Goal: Transaction & Acquisition: Purchase product/service

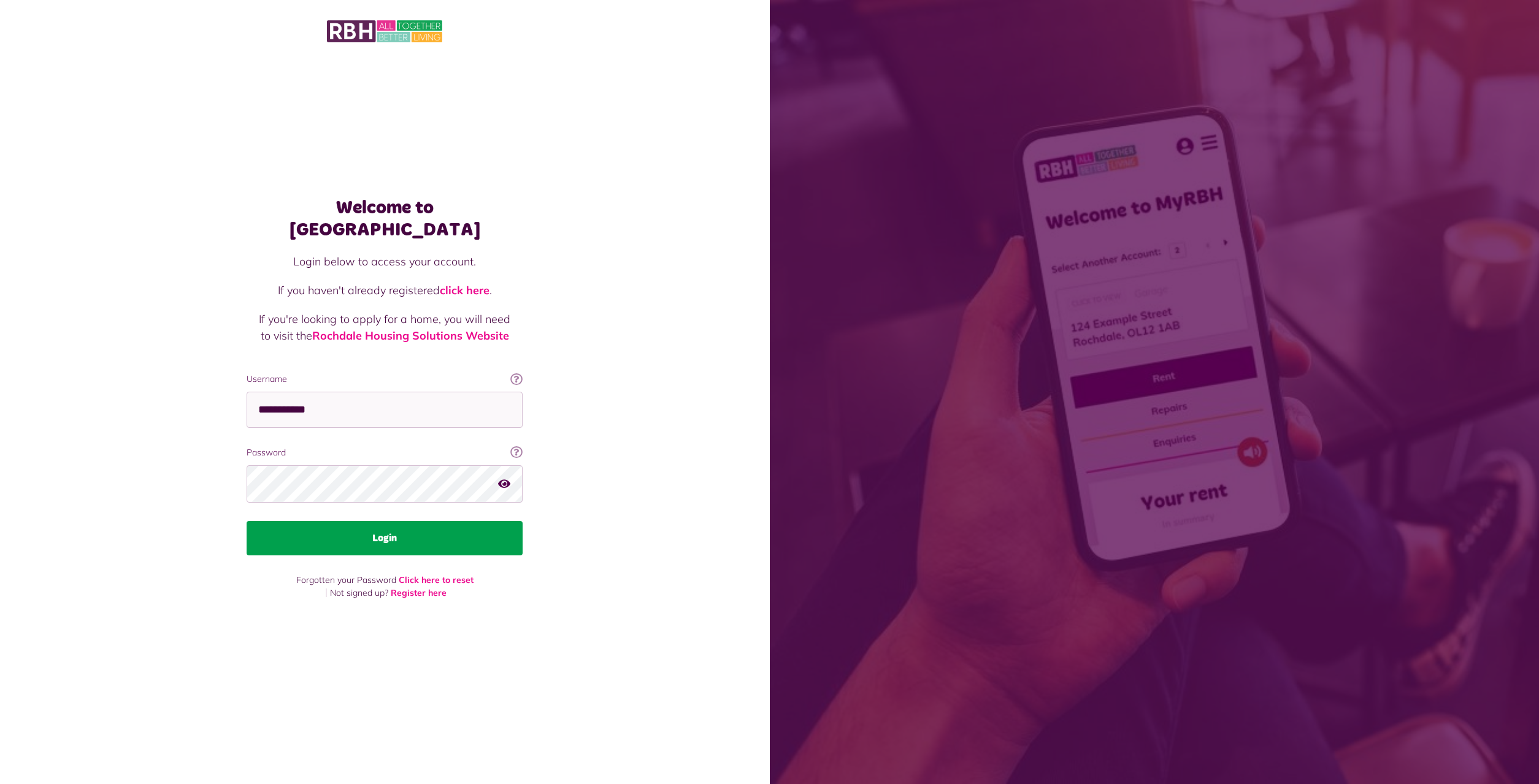
click at [370, 531] on button "Login" at bounding box center [385, 538] width 276 height 34
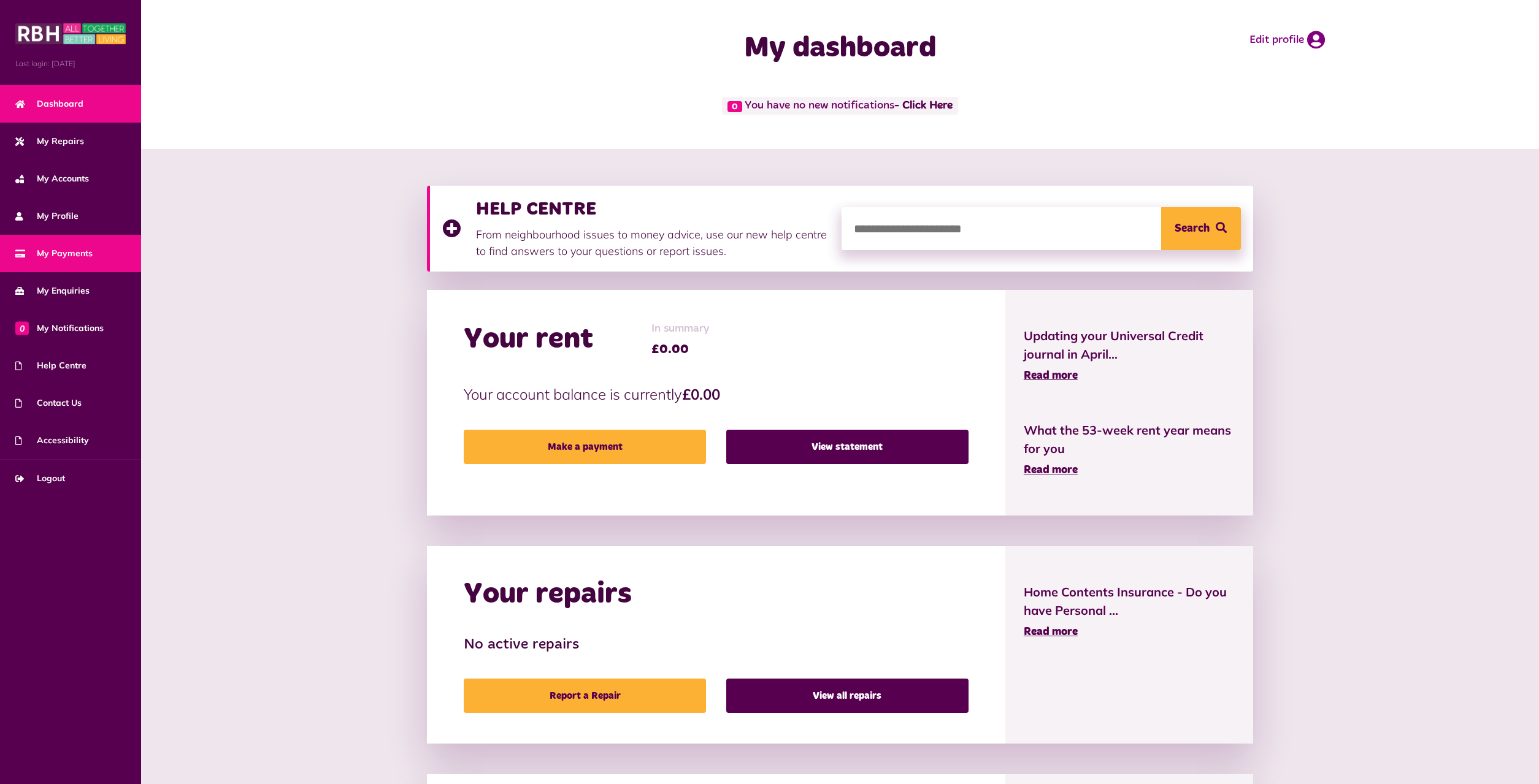
click at [63, 252] on span "My Payments" at bounding box center [54, 253] width 77 height 13
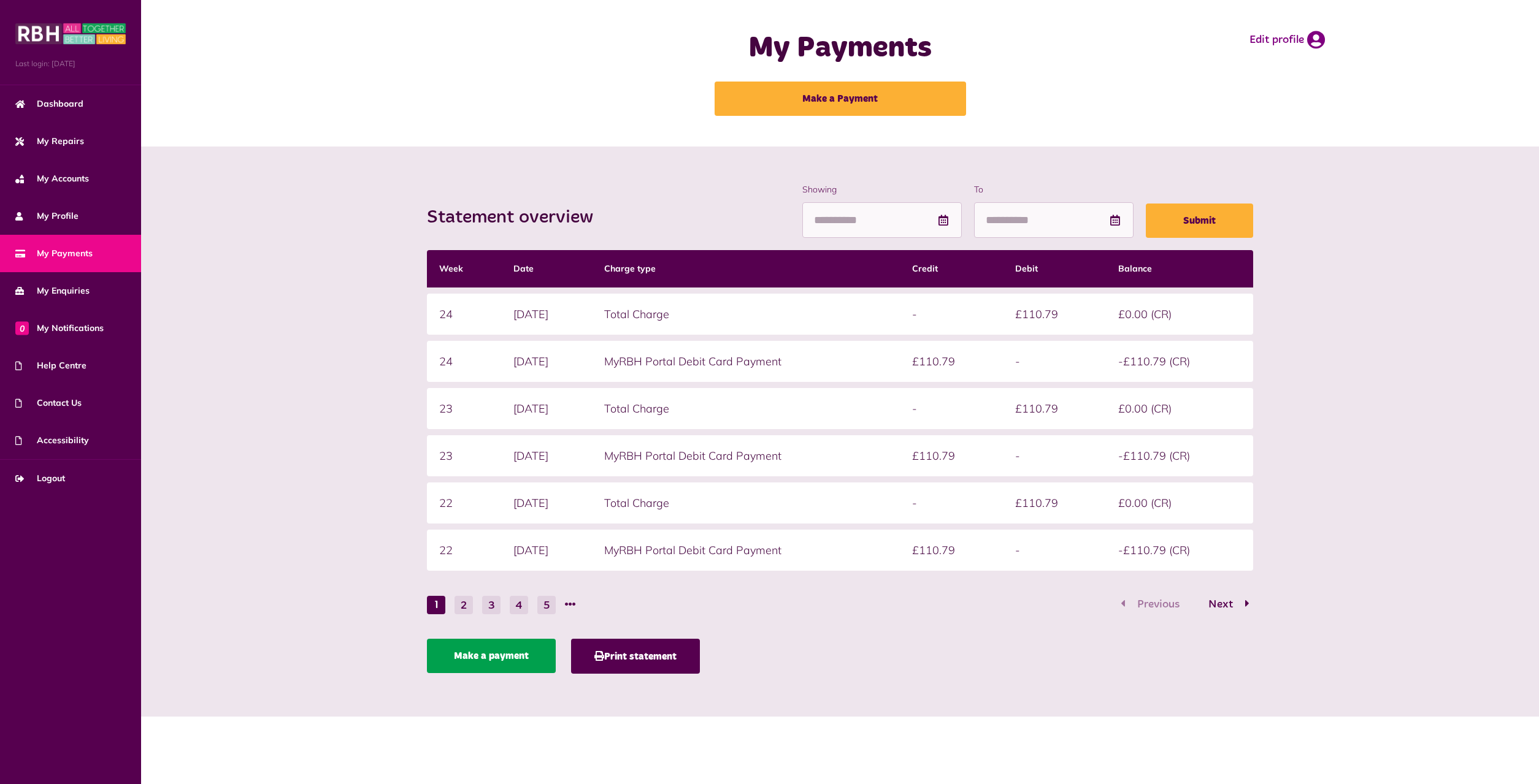
click at [485, 661] on link "Make a payment" at bounding box center [491, 656] width 129 height 34
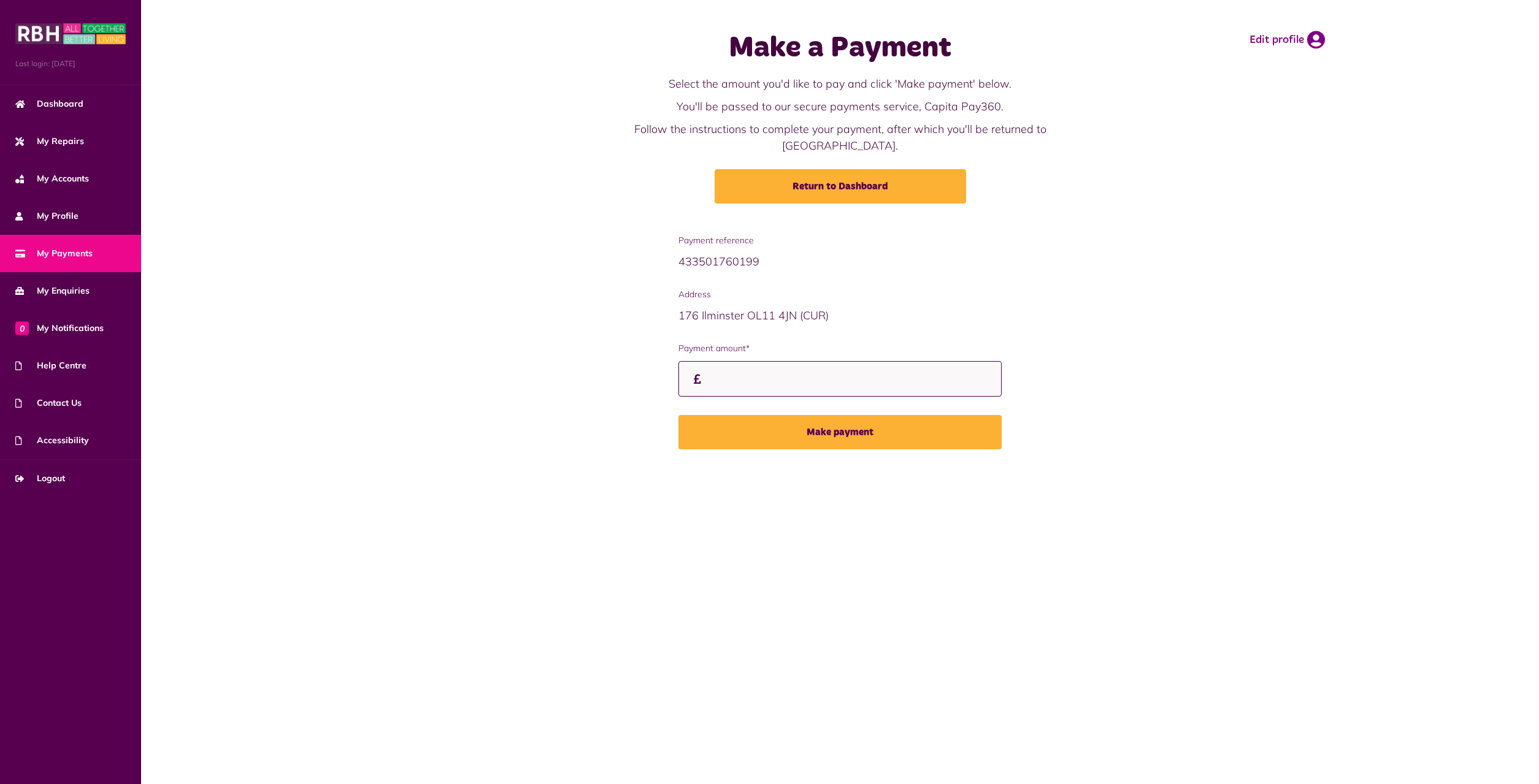
click at [718, 361] on input "Payment amount*" at bounding box center [841, 379] width 323 height 36
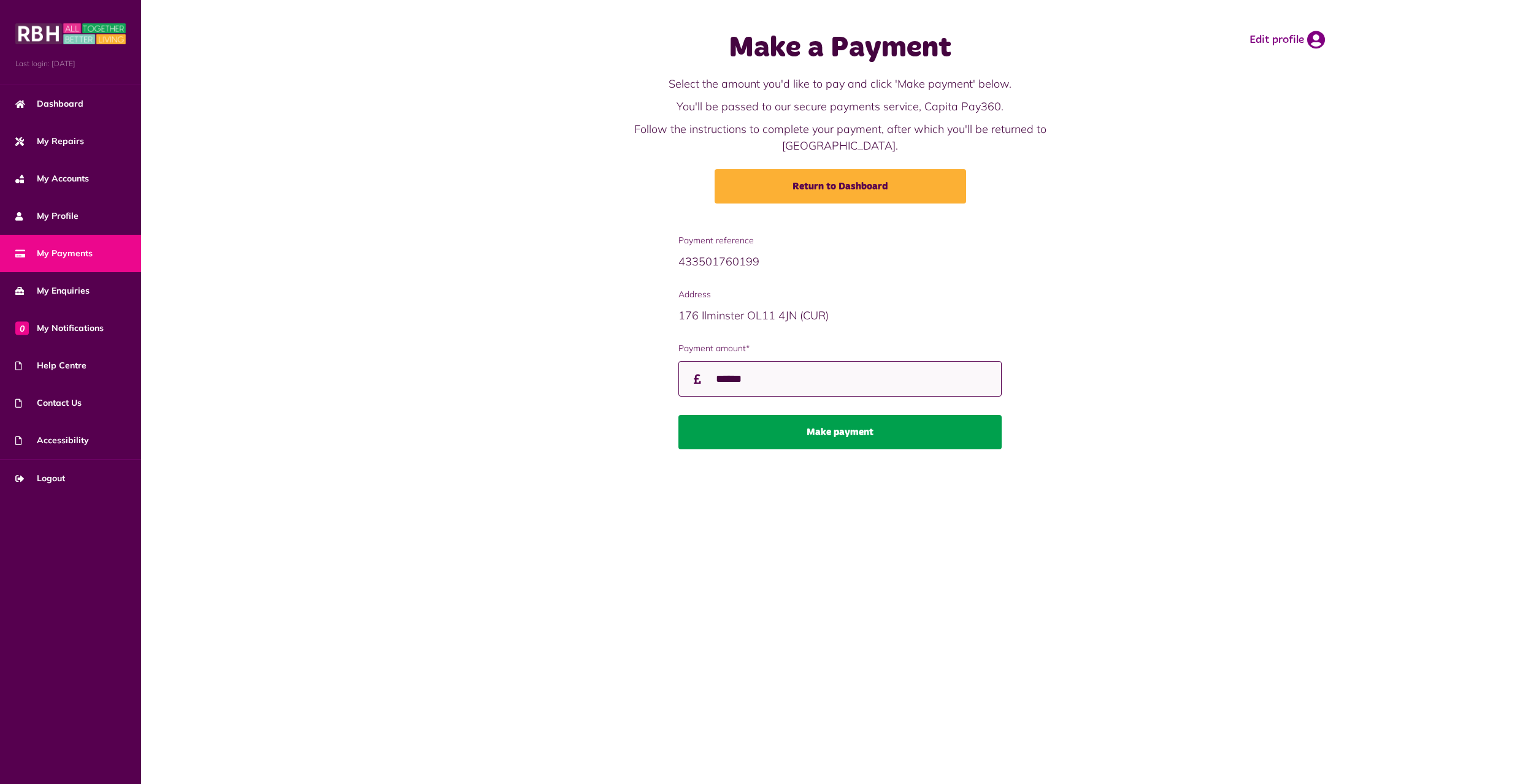
type input "******"
click at [835, 421] on button "Make payment" at bounding box center [841, 432] width 323 height 34
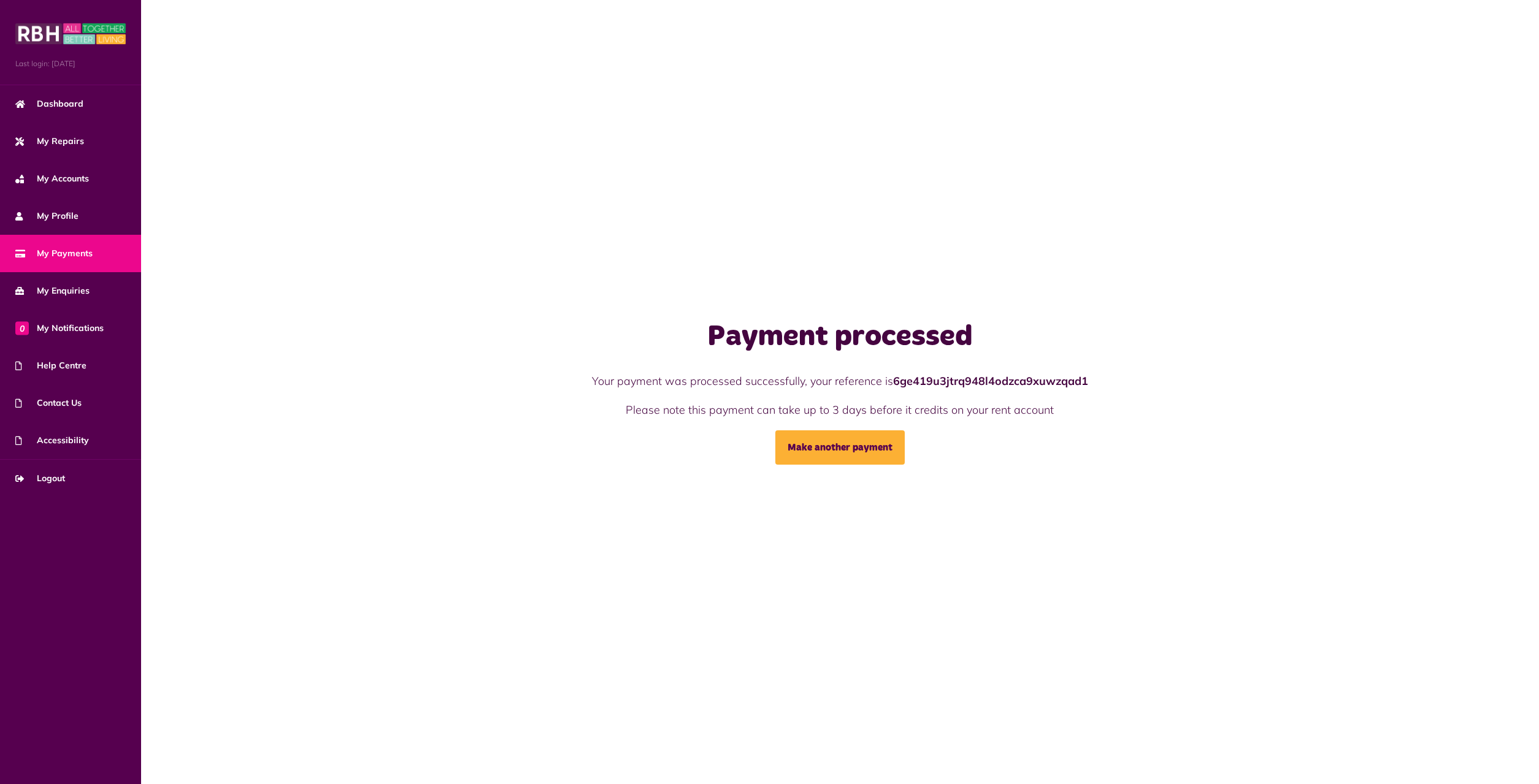
click at [59, 250] on span "My Payments" at bounding box center [54, 253] width 77 height 13
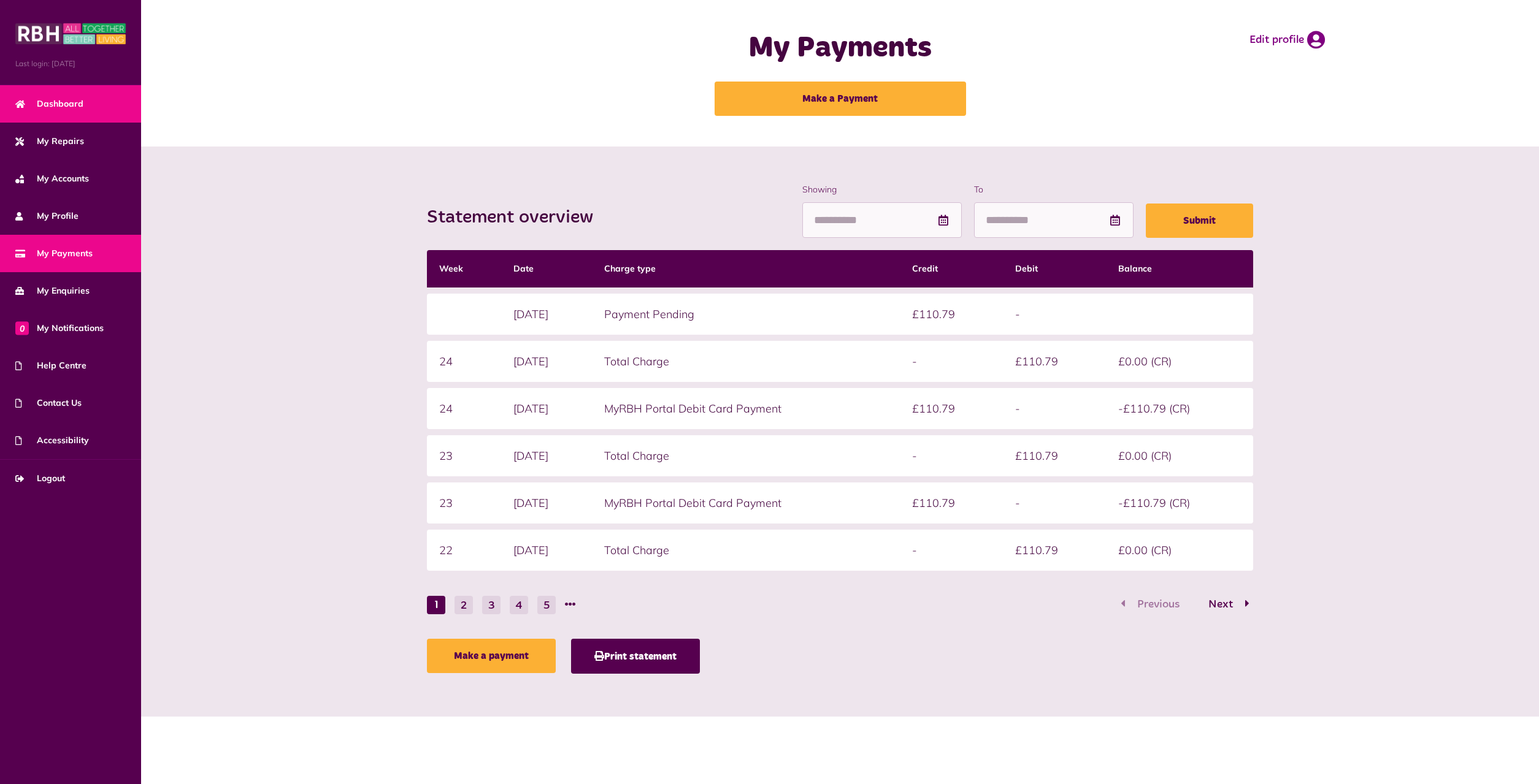
click at [44, 98] on span "Dashboard" at bounding box center [49, 104] width 68 height 13
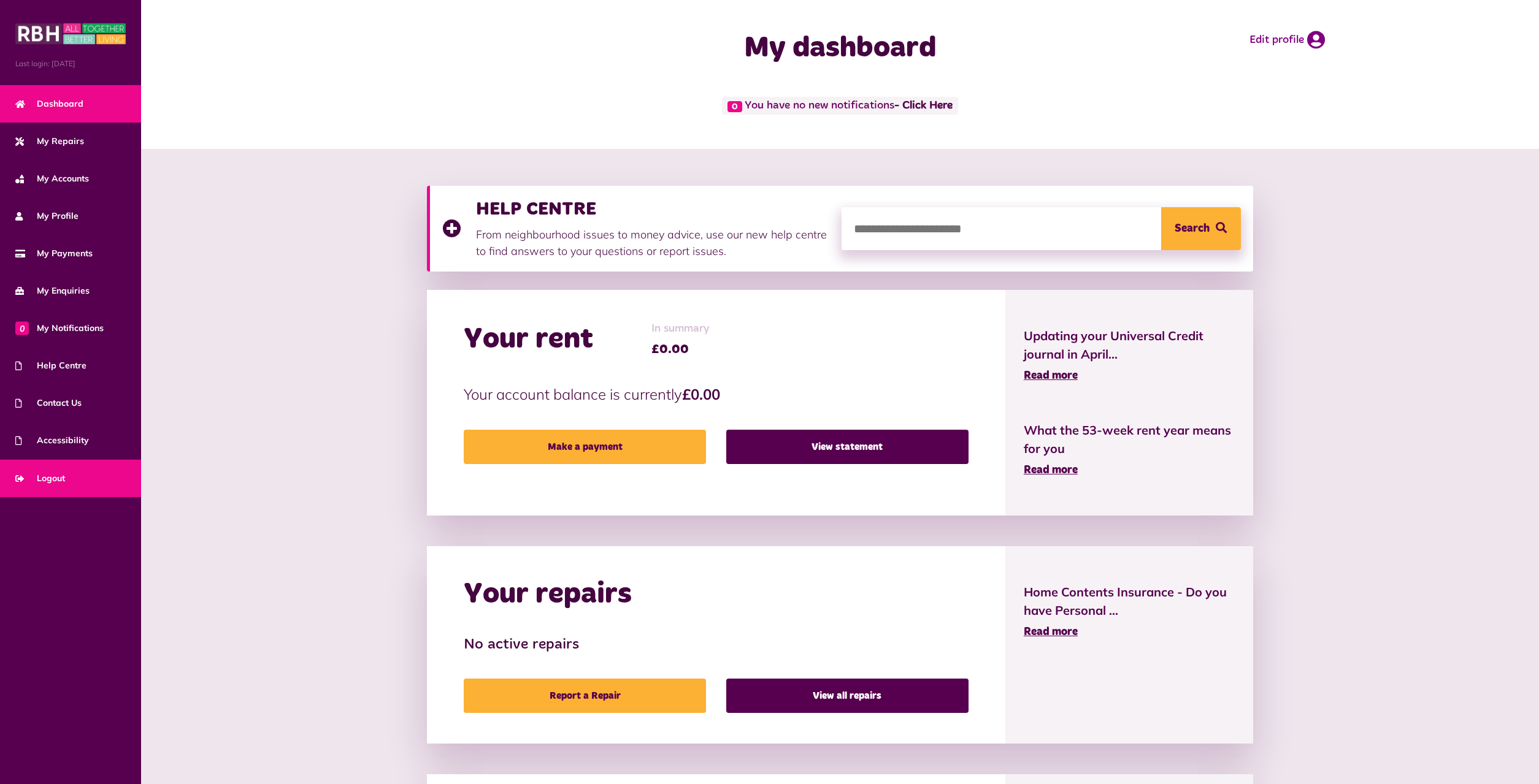
click at [48, 480] on span "Logout" at bounding box center [40, 479] width 50 height 13
